Goal: Task Accomplishment & Management: Use online tool/utility

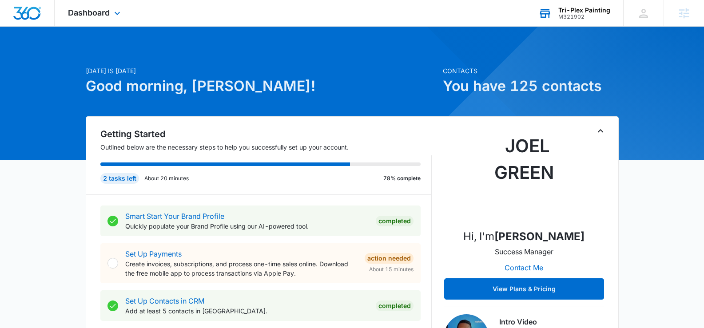
click at [577, 11] on div "Tri-Plex Painting" at bounding box center [584, 10] width 52 height 7
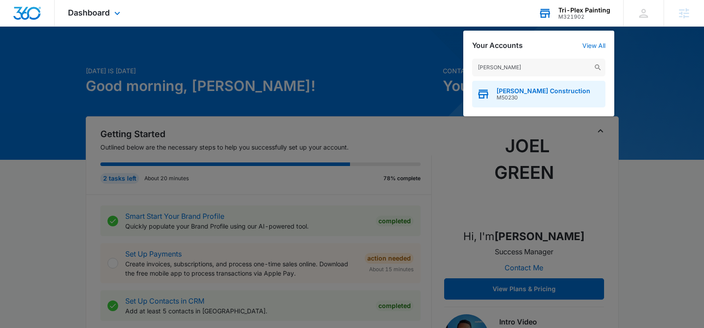
type input "[PERSON_NAME]"
click at [521, 90] on span "[PERSON_NAME] Construction" at bounding box center [544, 90] width 94 height 7
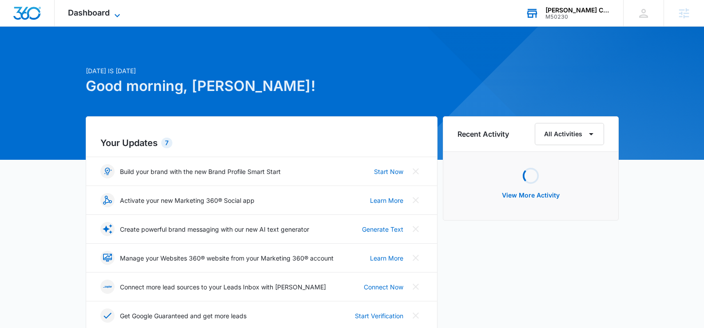
click at [113, 16] on icon at bounding box center [117, 15] width 11 height 11
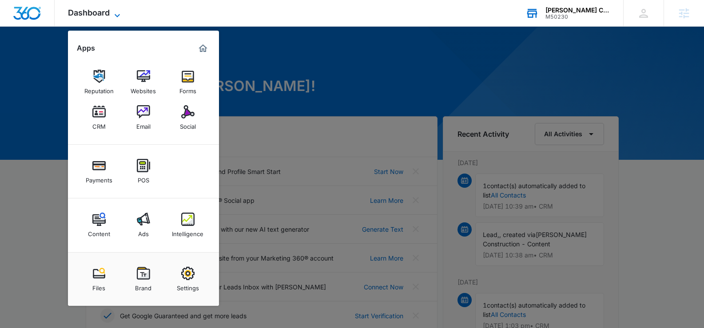
scroll to position [2, 0]
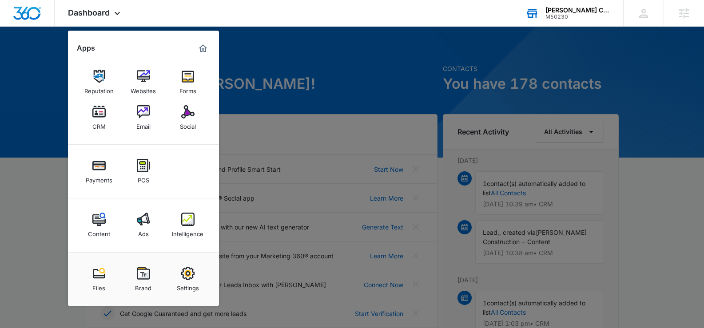
click at [181, 225] on img at bounding box center [187, 219] width 13 height 13
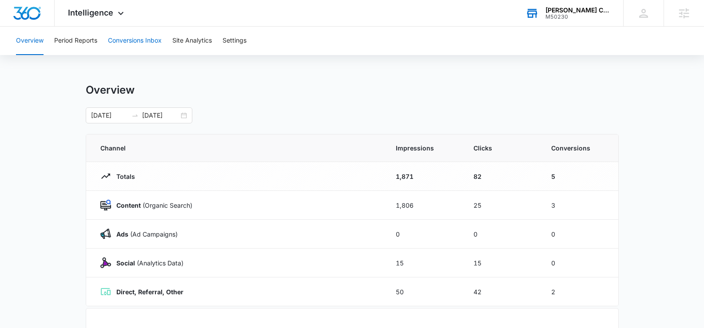
click at [134, 40] on button "Conversions Inbox" at bounding box center [135, 41] width 54 height 28
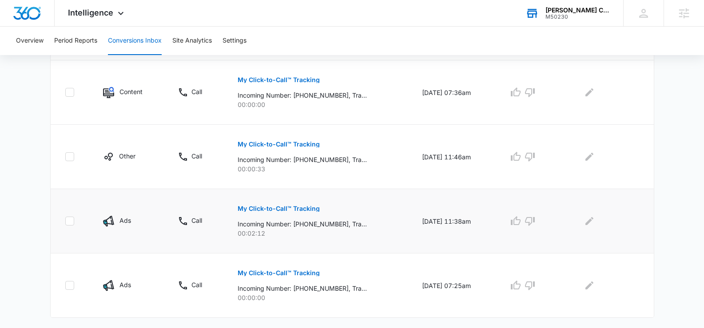
scroll to position [623, 0]
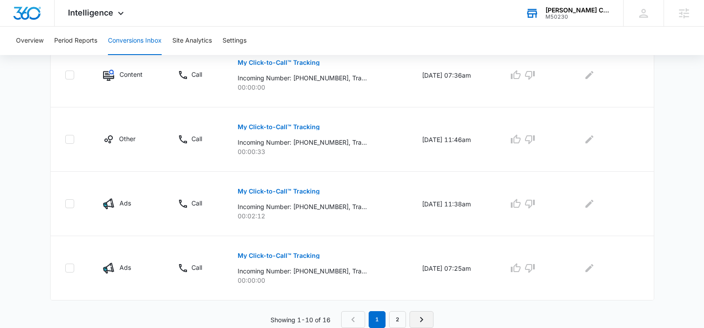
click at [420, 318] on icon "Next Page" at bounding box center [421, 319] width 11 height 11
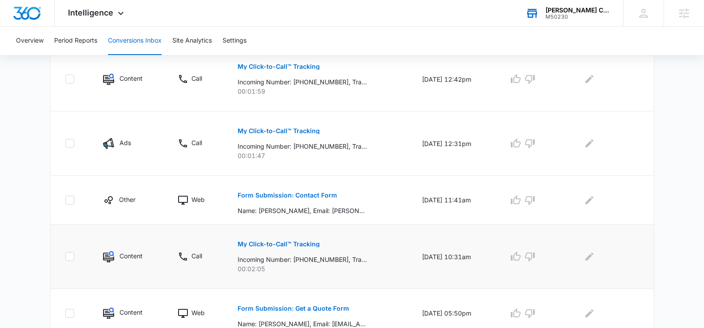
scroll to position [233, 0]
